Goal: Task Accomplishment & Management: Manage account settings

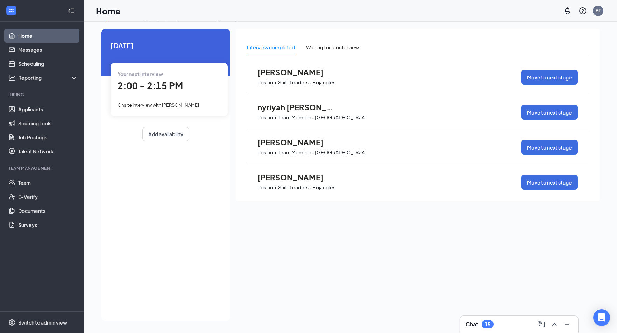
scroll to position [115, 0]
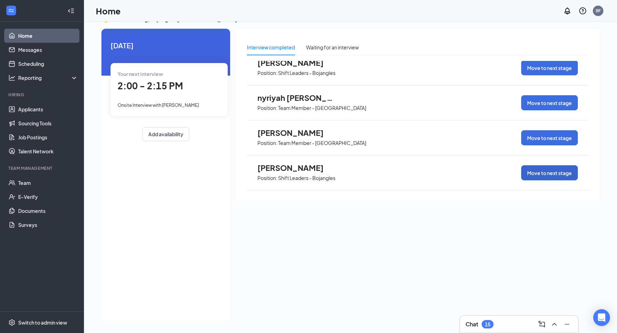
drag, startPoint x: 547, startPoint y: 172, endPoint x: 471, endPoint y: 193, distance: 79.1
click at [471, 193] on div "Interview completed Waiting for an interview [PERSON_NAME] Position: Shift Lead…" at bounding box center [418, 115] width 364 height 172
click at [29, 109] on link "Applicants" at bounding box center [48, 109] width 60 height 14
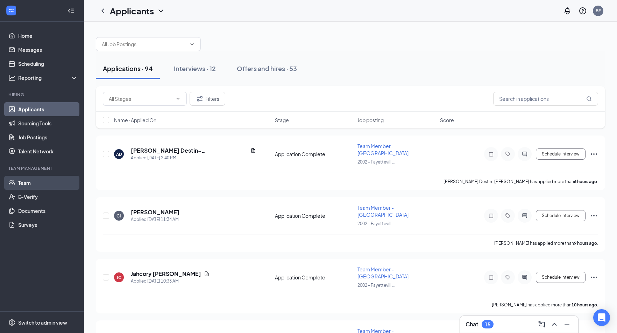
click at [34, 182] on link "Team" at bounding box center [48, 183] width 60 height 14
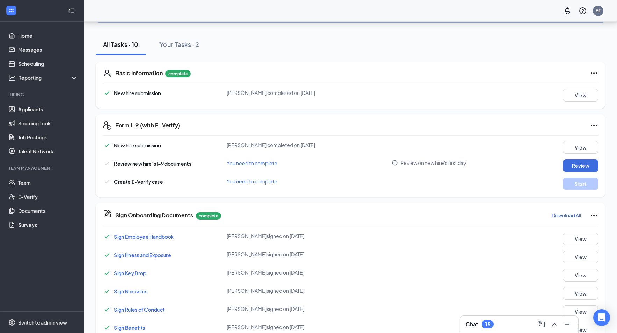
scroll to position [130, 0]
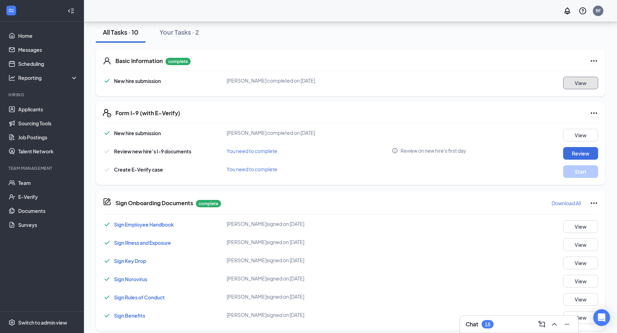
click at [588, 77] on button "View" at bounding box center [580, 83] width 35 height 13
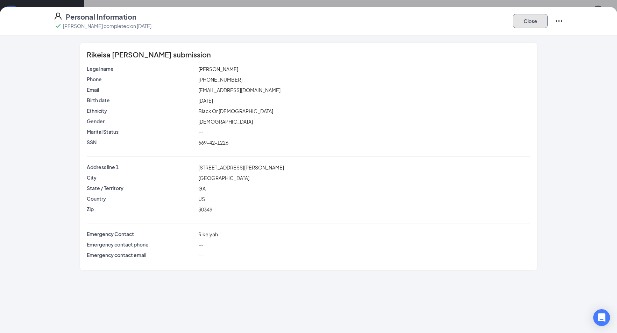
click at [534, 25] on button "Close" at bounding box center [530, 21] width 35 height 14
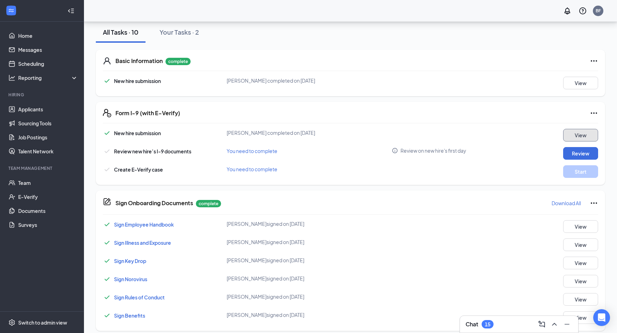
click at [580, 129] on button "View" at bounding box center [580, 135] width 35 height 13
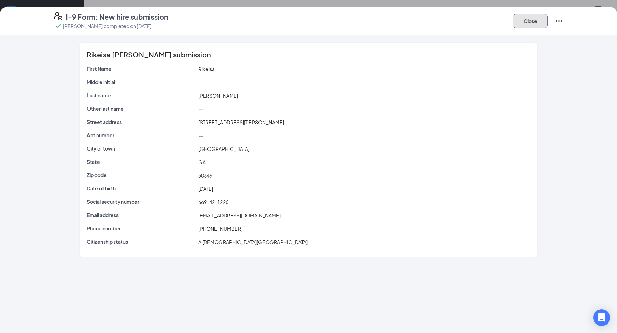
click at [531, 24] on button "Close" at bounding box center [530, 21] width 35 height 14
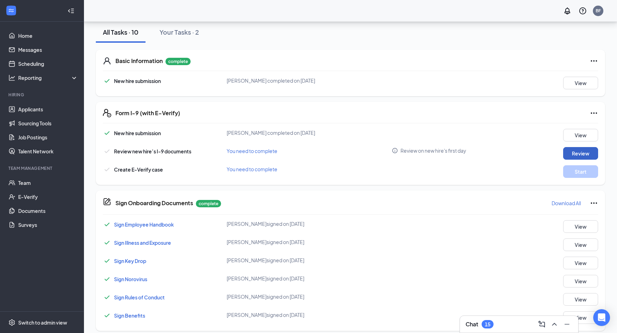
click at [591, 149] on button "Review" at bounding box center [580, 153] width 35 height 13
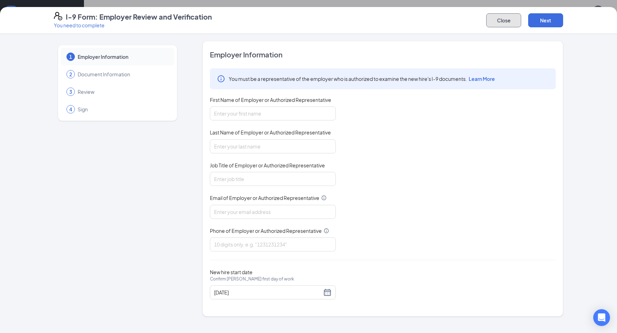
click at [507, 21] on button "Close" at bounding box center [503, 20] width 35 height 14
